Goal: Transaction & Acquisition: Obtain resource

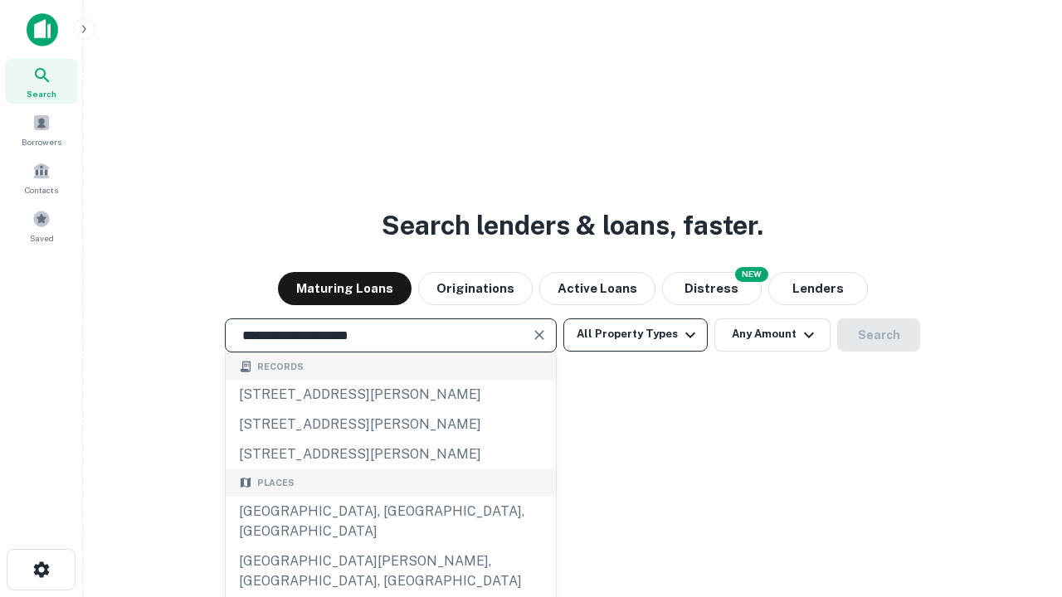
click at [390, 547] on div "[GEOGRAPHIC_DATA], [GEOGRAPHIC_DATA], [GEOGRAPHIC_DATA]" at bounding box center [391, 522] width 330 height 50
type input "**********"
click at [636, 334] on button "All Property Types" at bounding box center [635, 335] width 144 height 33
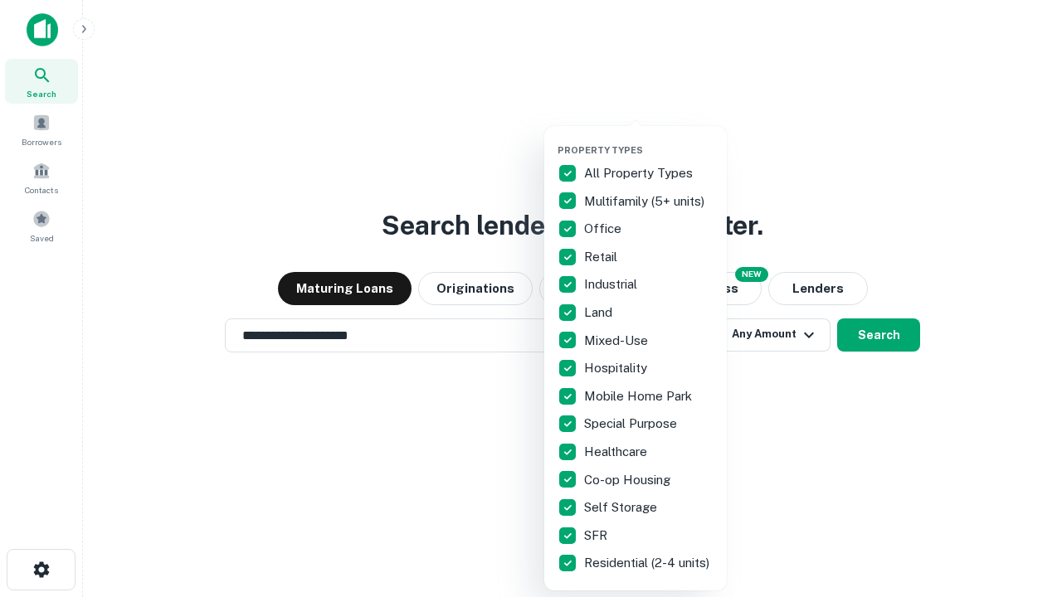
click at [649, 139] on button "button" at bounding box center [649, 139] width 183 height 1
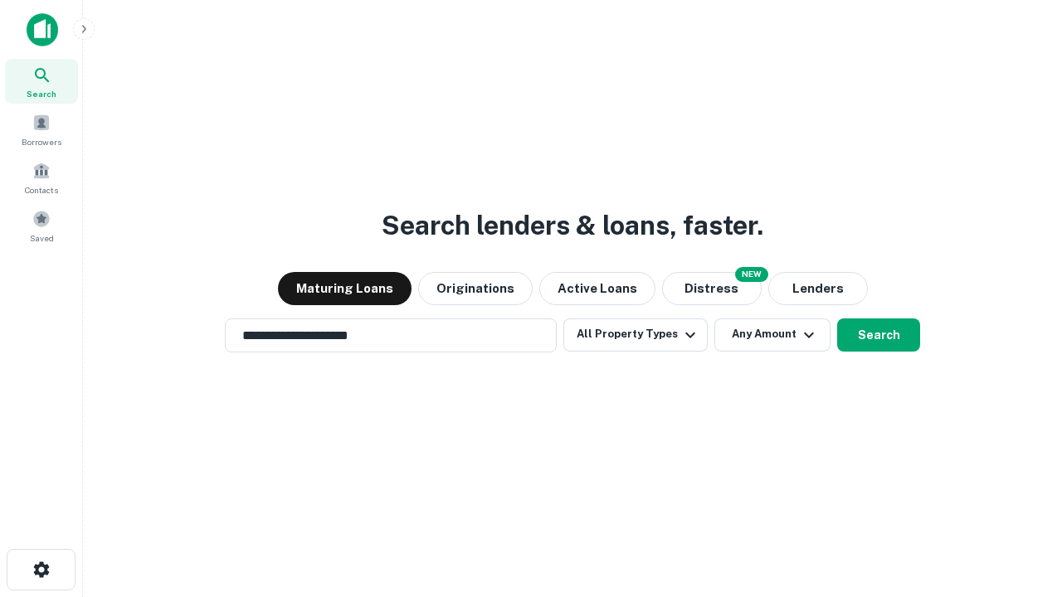
scroll to position [26, 0]
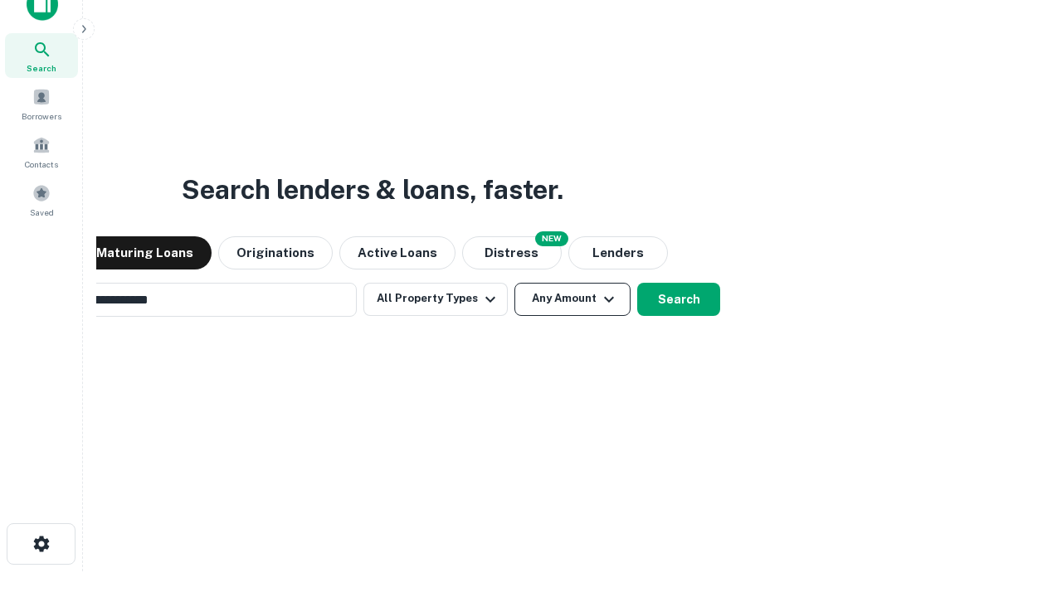
click at [514, 283] on button "Any Amount" at bounding box center [572, 299] width 116 height 33
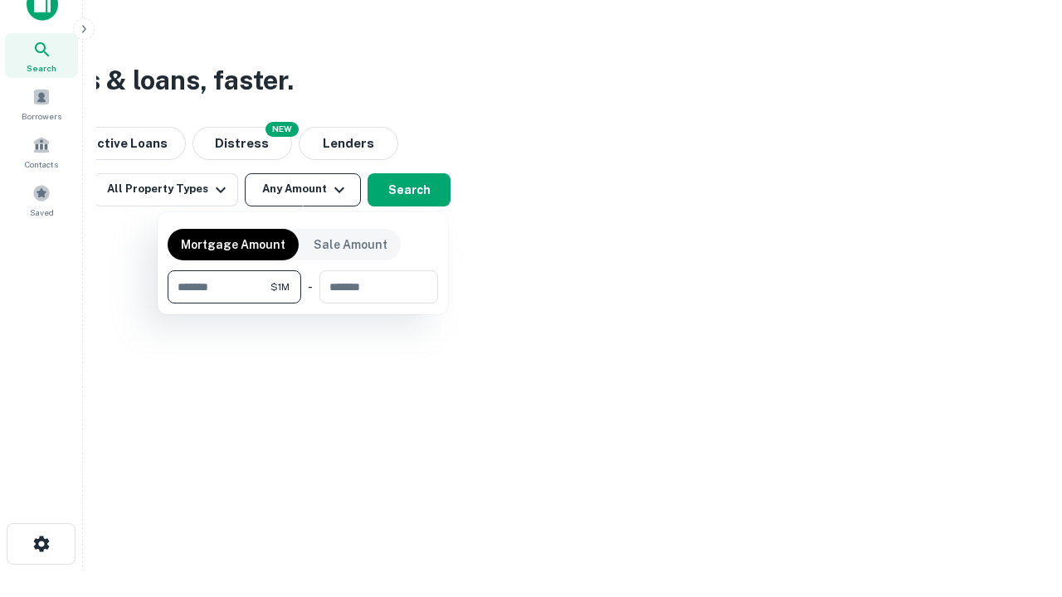
scroll to position [27, 0]
type input "*******"
click at [303, 304] on button "button" at bounding box center [303, 304] width 270 height 1
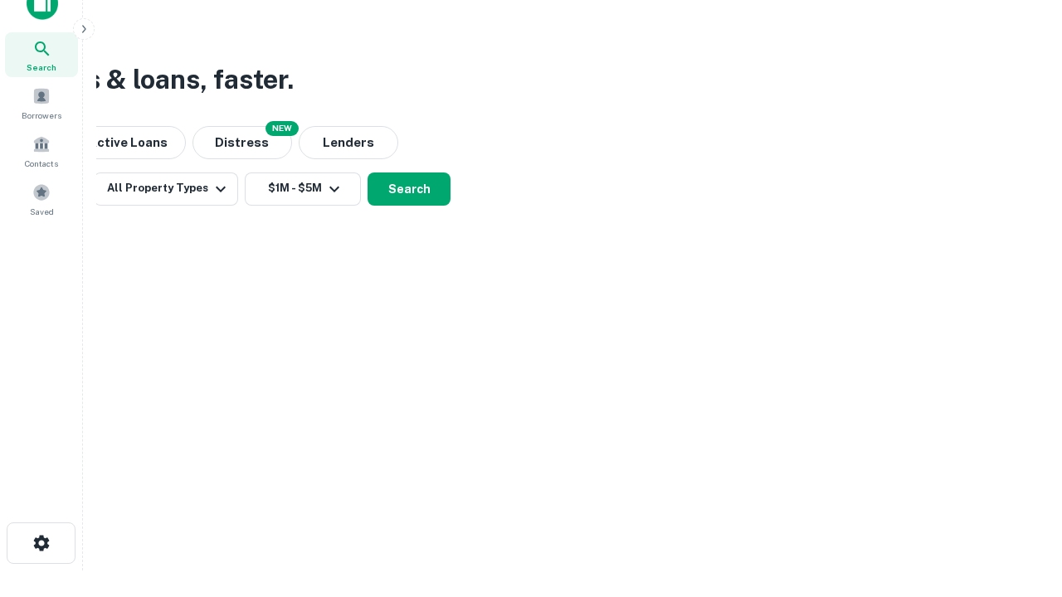
scroll to position [26, 0]
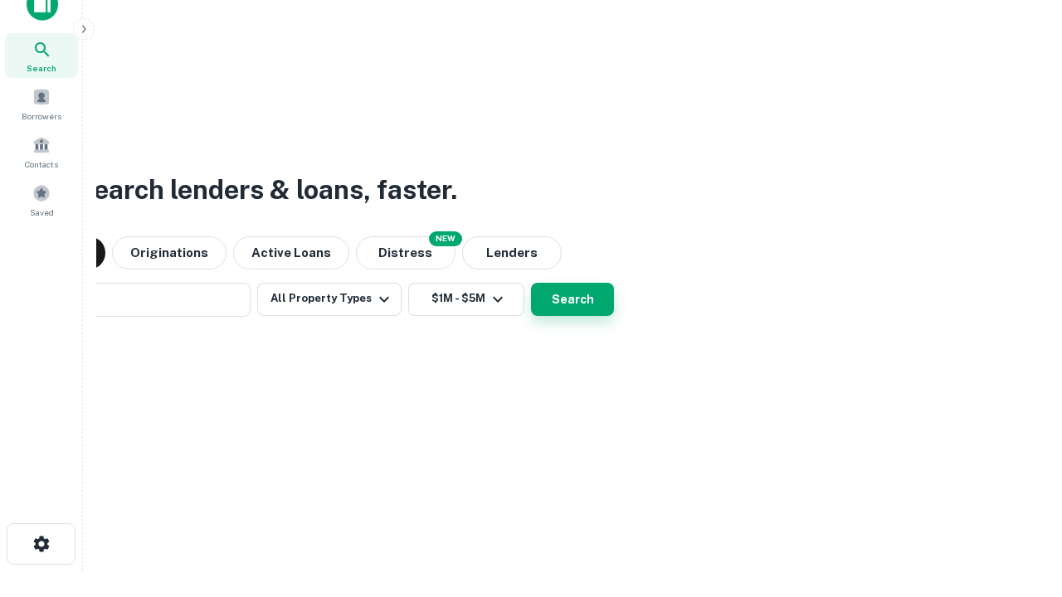
click at [531, 283] on button "Search" at bounding box center [572, 299] width 83 height 33
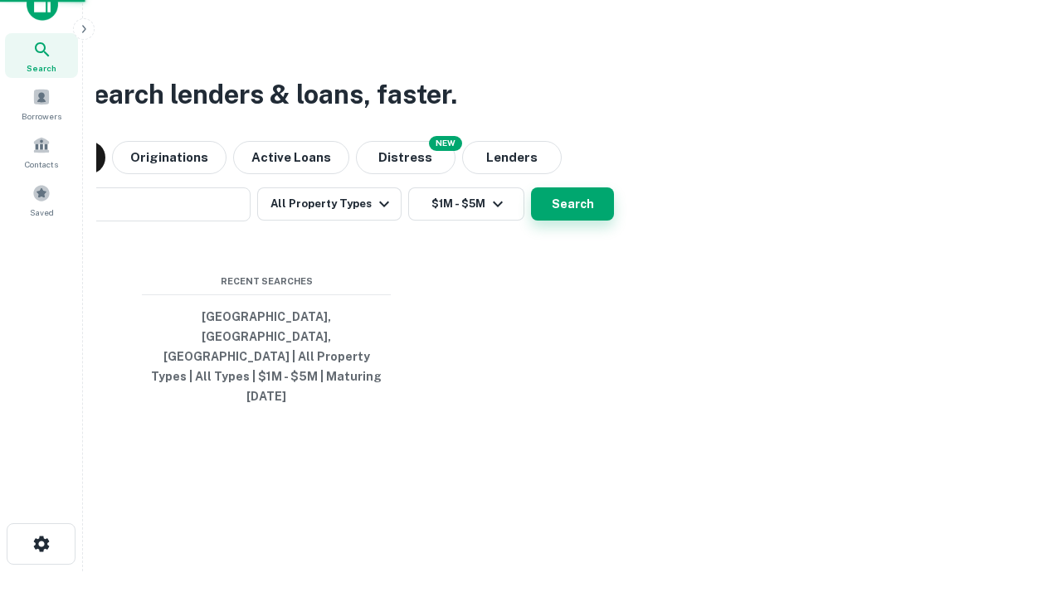
scroll to position [27, 0]
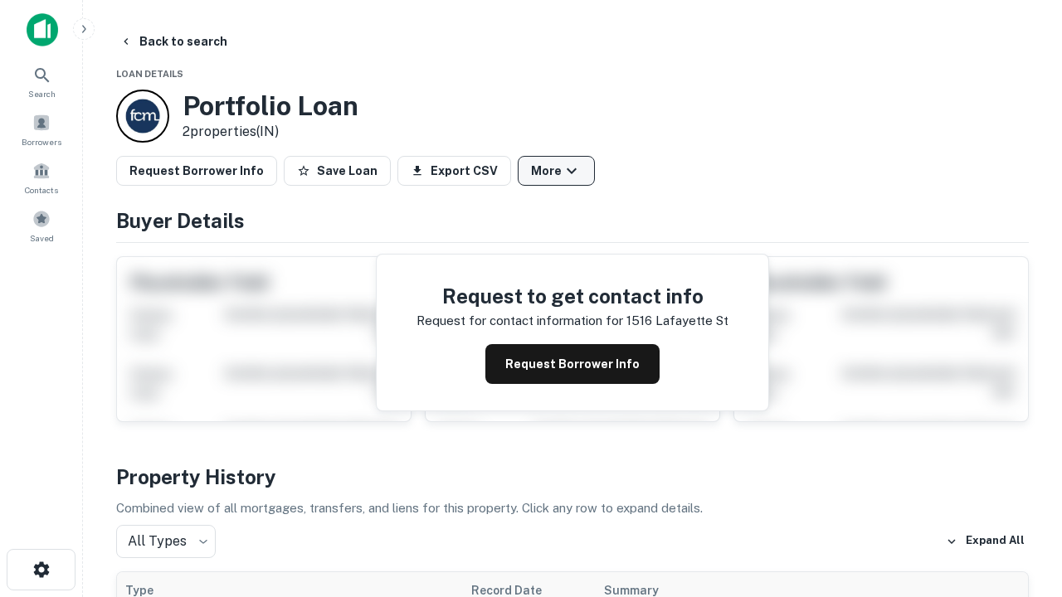
click at [556, 171] on button "More" at bounding box center [556, 171] width 77 height 30
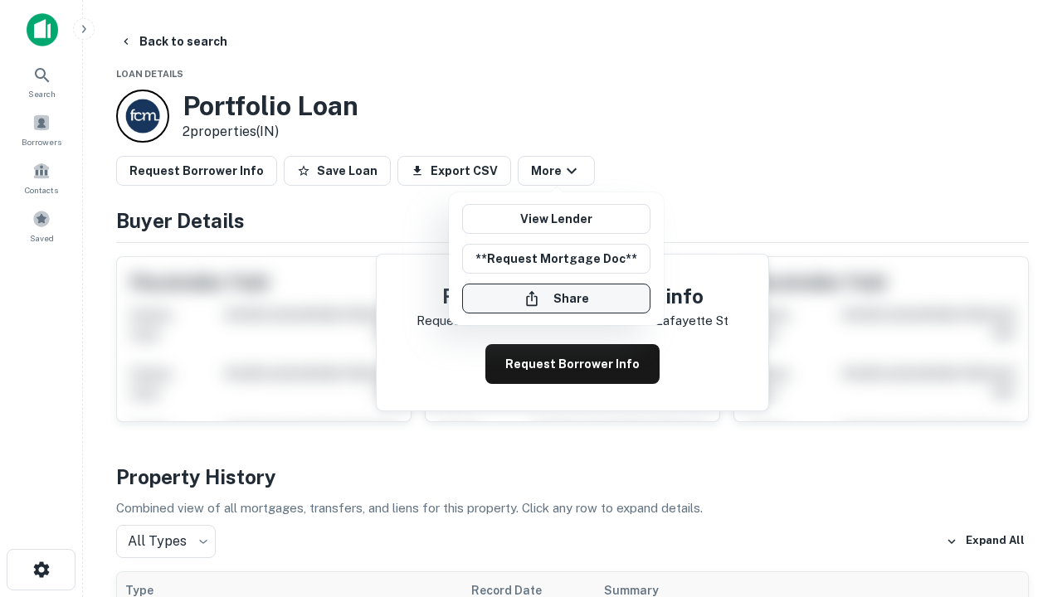
click at [556, 299] on button "Share" at bounding box center [556, 299] width 188 height 30
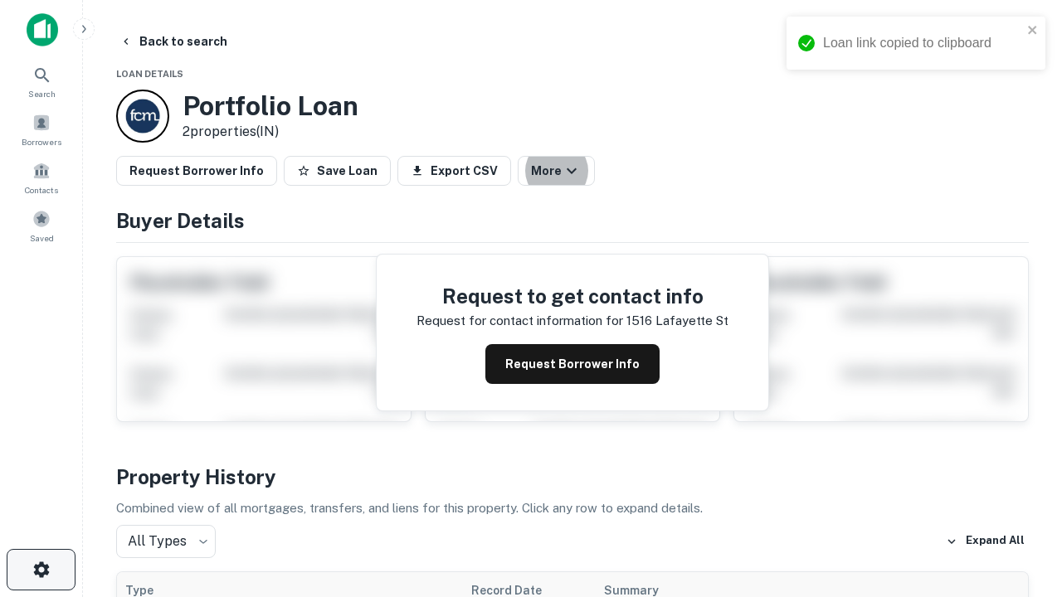
click at [41, 570] on icon "button" at bounding box center [42, 570] width 20 height 20
